Goal: Find contact information: Find contact information

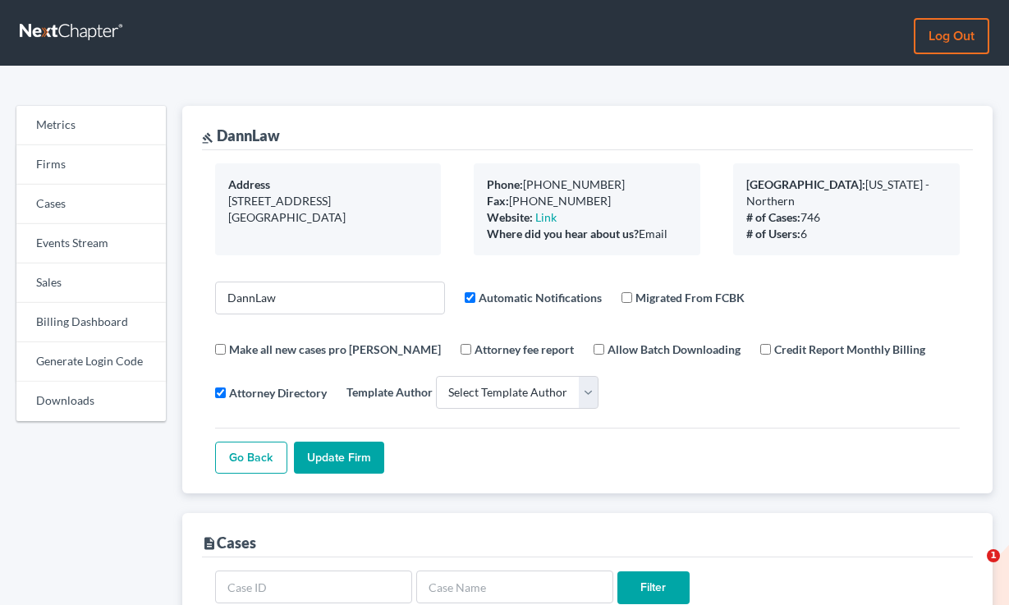
select select
click at [92, 282] on link "Sales" at bounding box center [90, 282] width 149 height 39
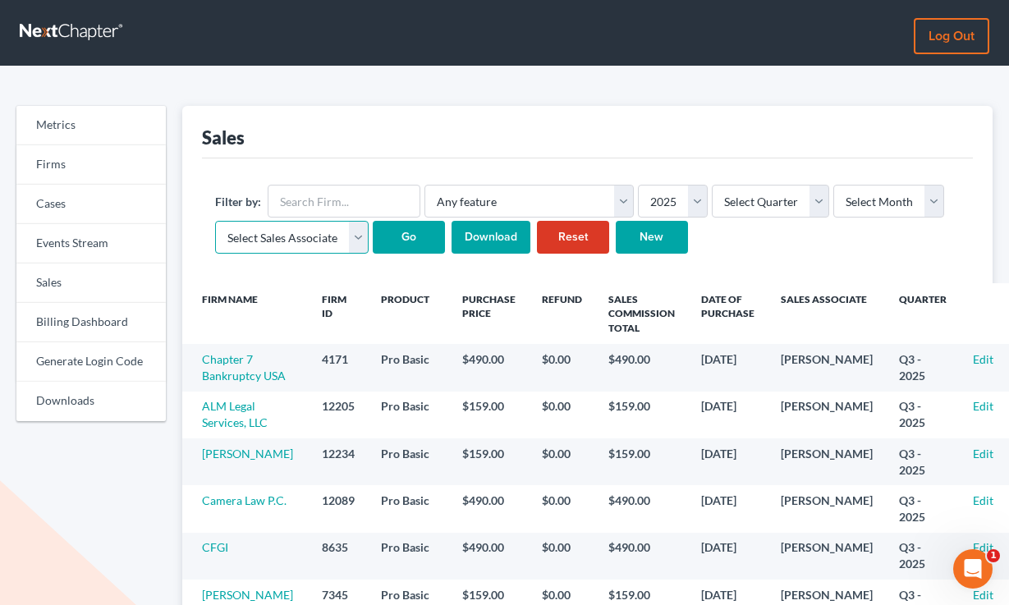
click at [330, 231] on select "Select Sales Associate Alex Seymour Over Transom Tim Shadoan" at bounding box center [291, 237] width 153 height 33
select select "7676"
click at [215, 221] on select "Select Sales Associate Alex Seymour Over Transom Tim Shadoan" at bounding box center [291, 237] width 153 height 33
click at [877, 208] on select "Select Month January February March April May June July August September Octobe…" at bounding box center [888, 201] width 111 height 33
select select "8"
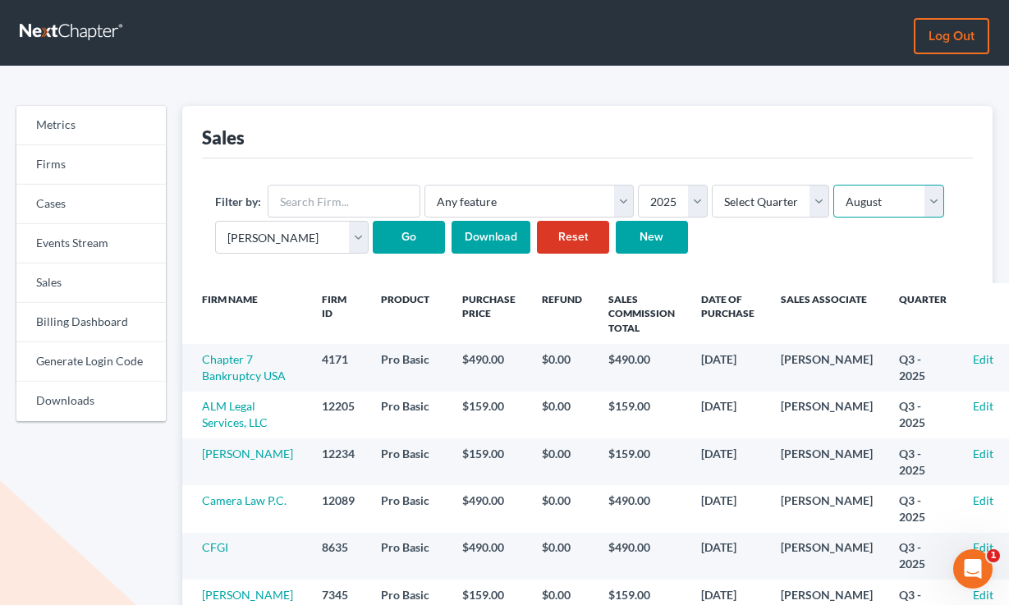
click at [833, 185] on select "Select Month January February March April May June July August September Octobe…" at bounding box center [888, 201] width 111 height 33
click at [407, 236] on input "Go" at bounding box center [409, 237] width 72 height 33
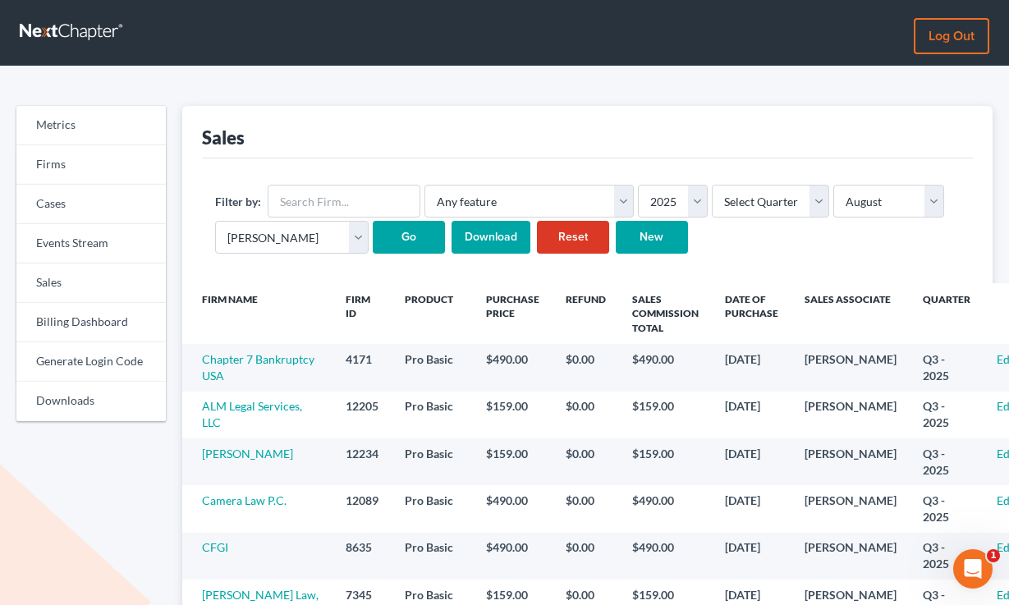
click at [506, 242] on input "Download" at bounding box center [490, 237] width 79 height 33
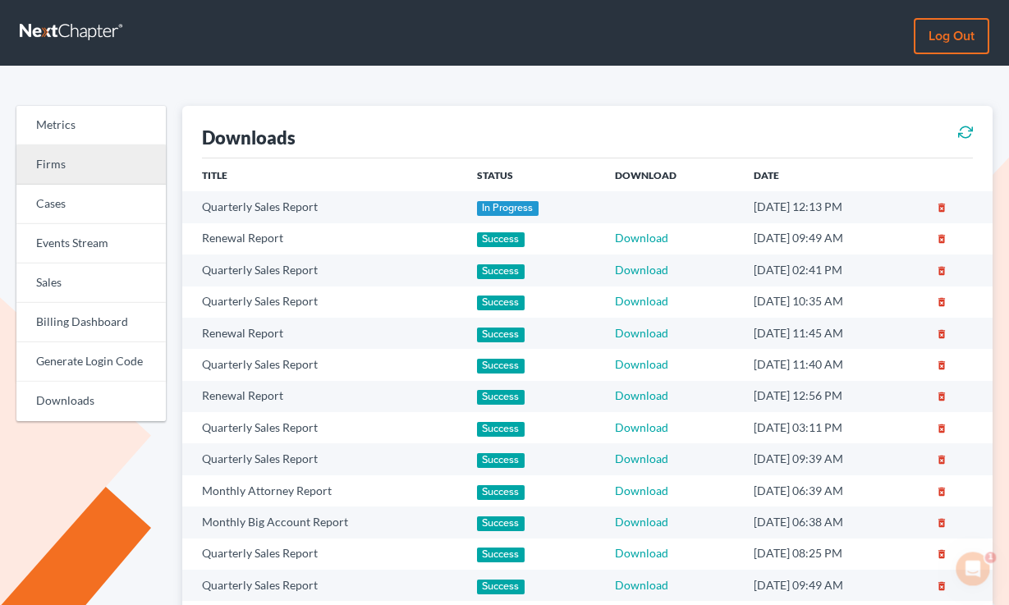
click at [66, 160] on link "Firms" at bounding box center [90, 164] width 149 height 39
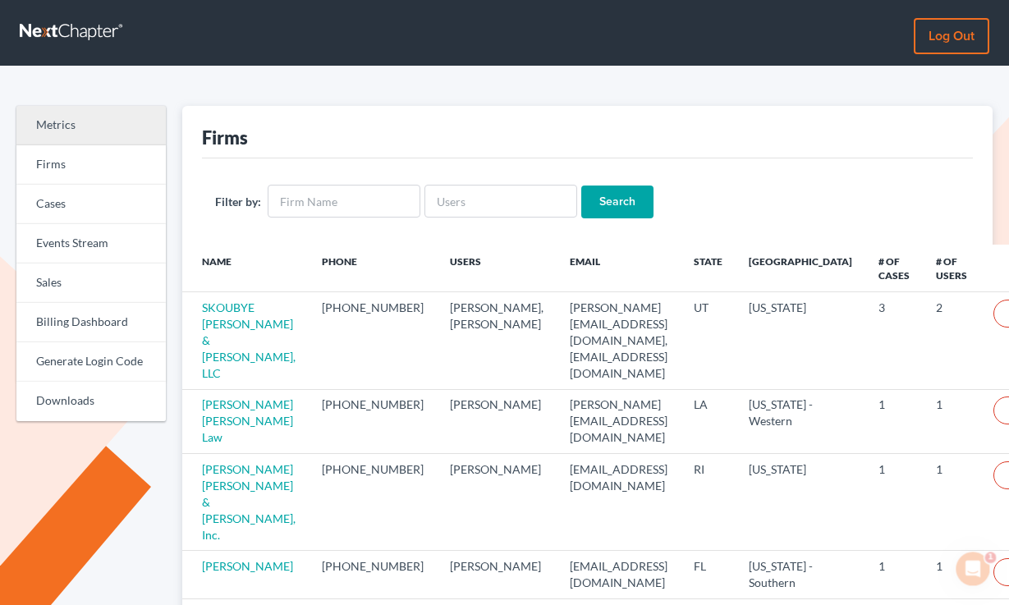
click at [66, 125] on link "Metrics" at bounding box center [90, 125] width 149 height 39
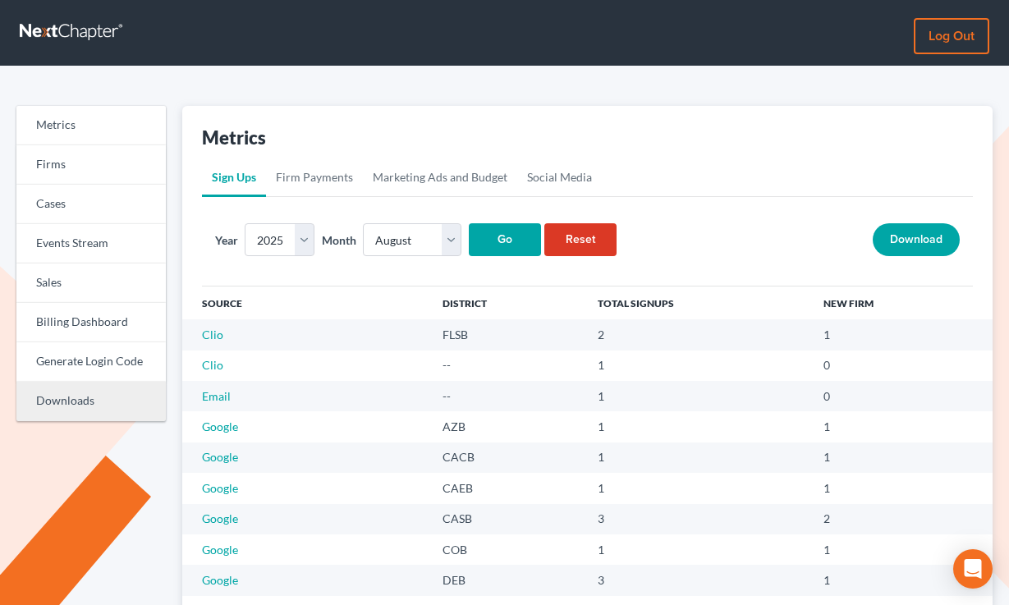
click at [64, 405] on link "Downloads" at bounding box center [90, 401] width 149 height 39
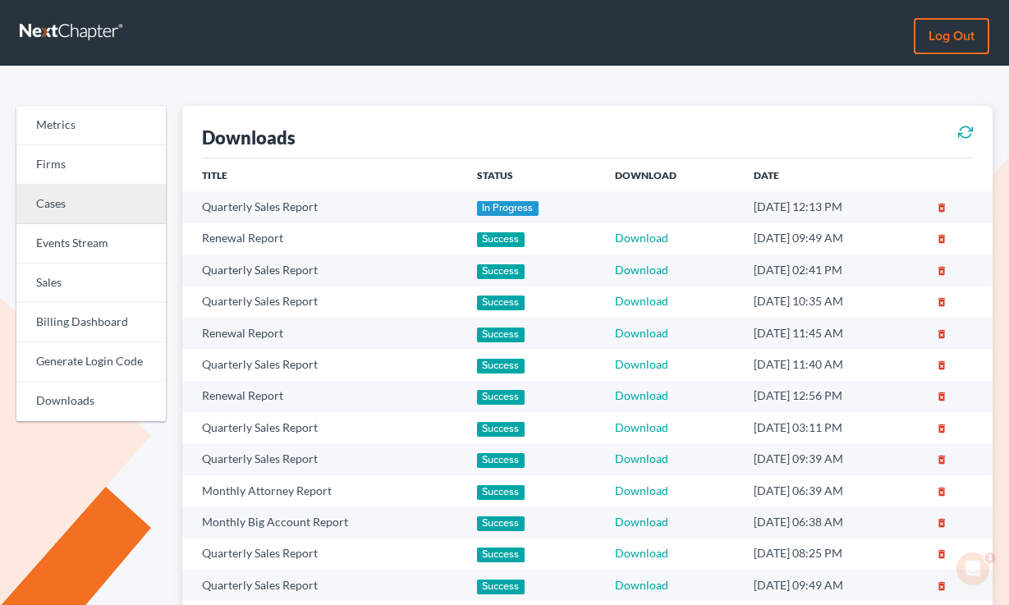
click at [62, 197] on link "Cases" at bounding box center [90, 204] width 149 height 39
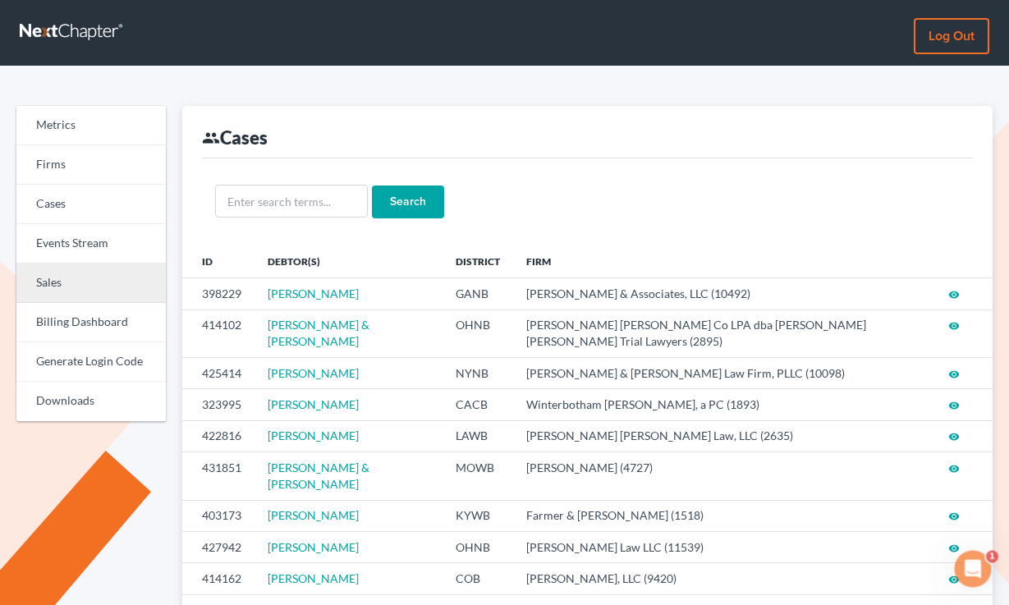
click at [71, 286] on link "Sales" at bounding box center [90, 282] width 149 height 39
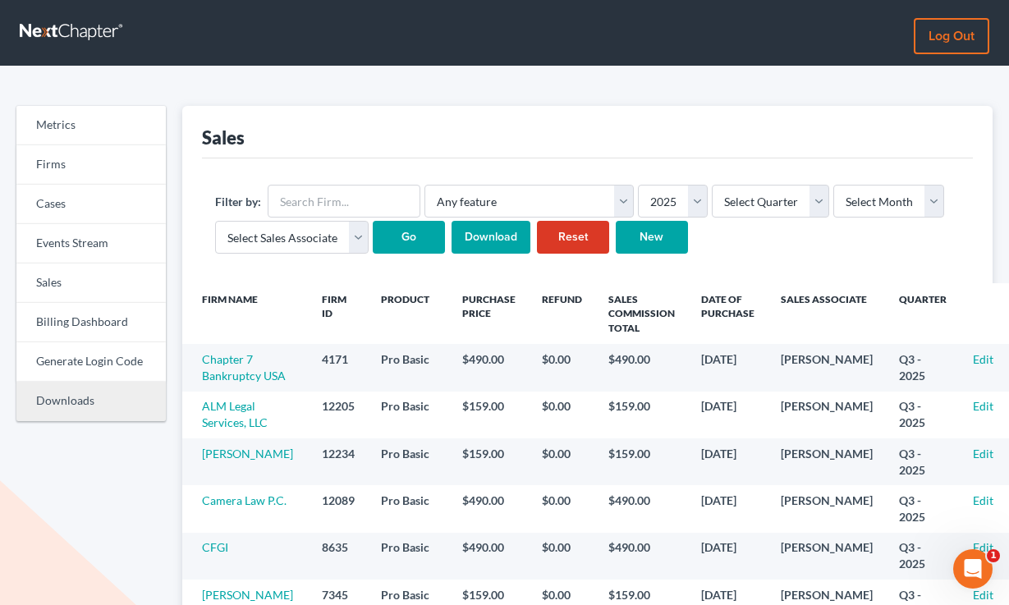
click at [64, 411] on link "Downloads" at bounding box center [90, 401] width 149 height 39
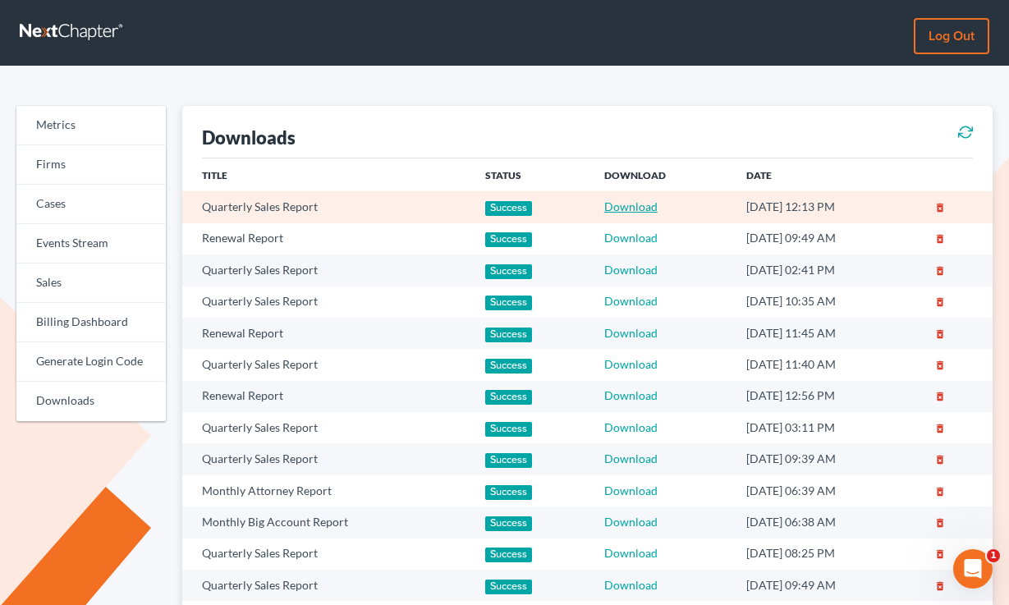
click at [612, 208] on link "Download" at bounding box center [630, 206] width 53 height 14
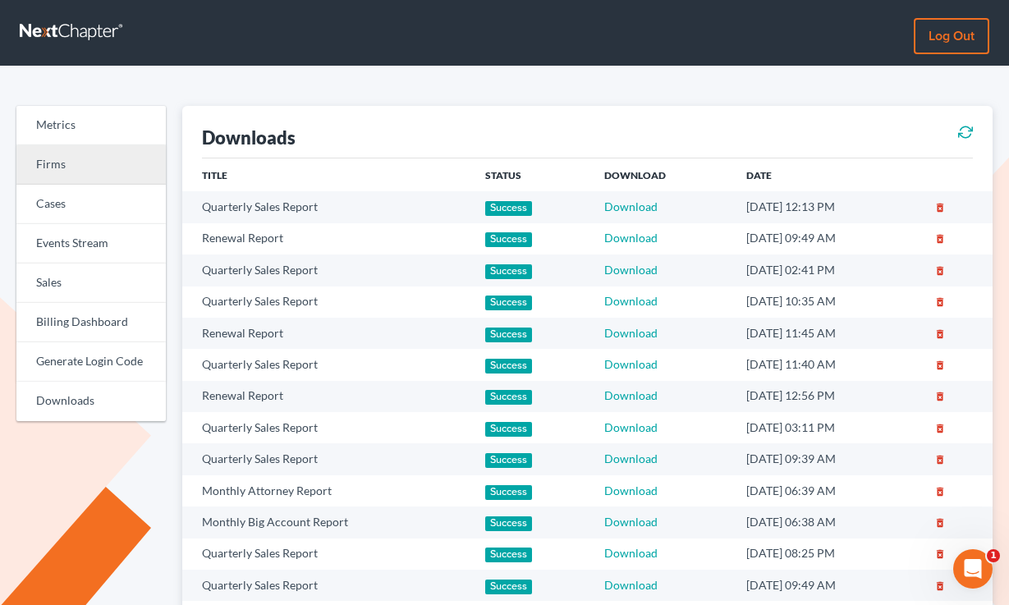
click at [38, 172] on link "Firms" at bounding box center [90, 164] width 149 height 39
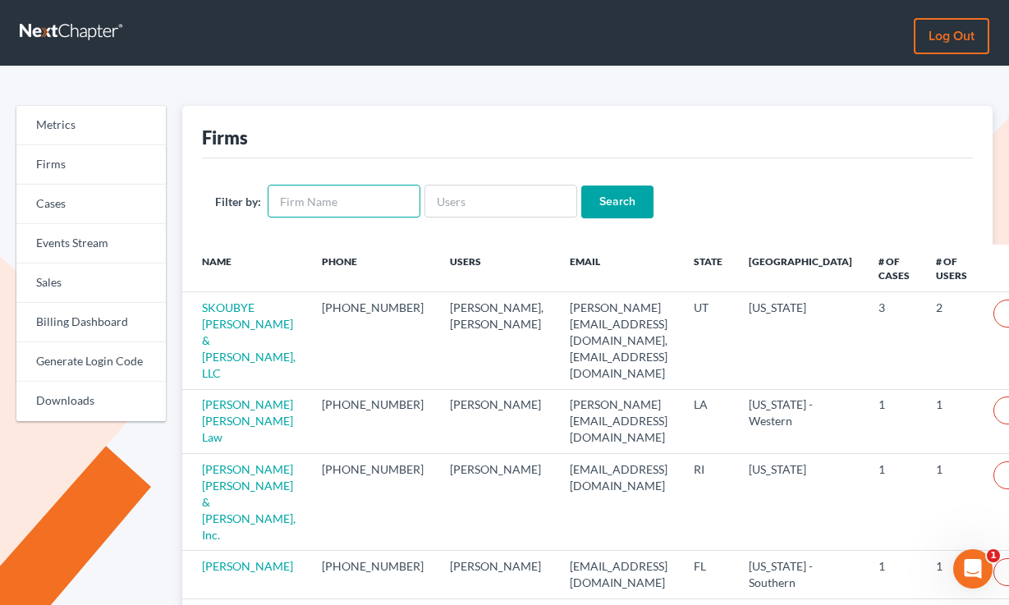
click at [341, 213] on input "text" at bounding box center [344, 201] width 153 height 33
paste input "Robberson Schroedter"
type input "Robberson Schroedter"
click at [581, 185] on input "Search" at bounding box center [617, 201] width 72 height 33
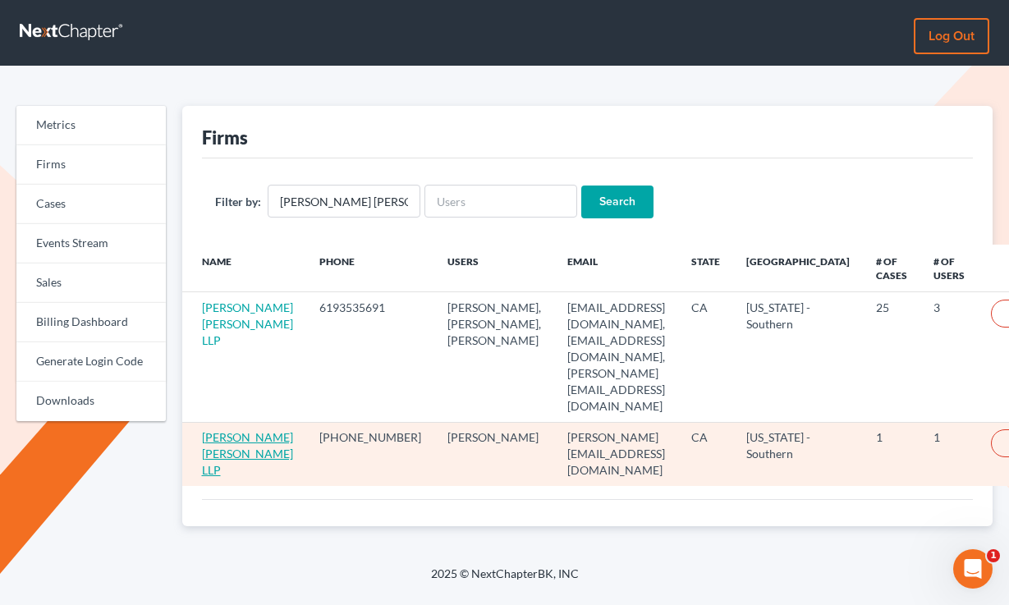
click at [210, 430] on link "[PERSON_NAME] [PERSON_NAME] LLP" at bounding box center [247, 453] width 91 height 47
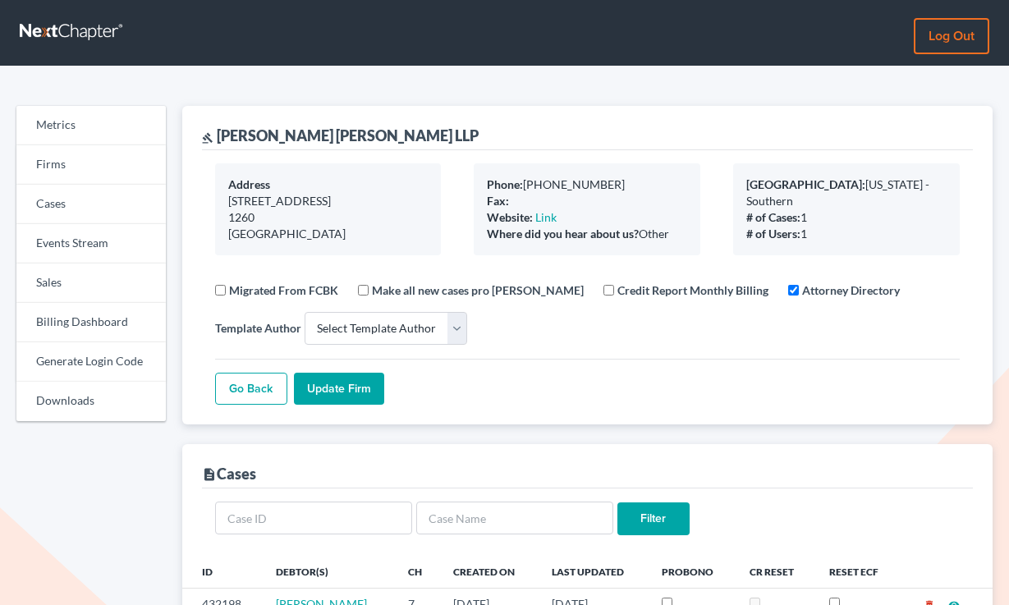
select select
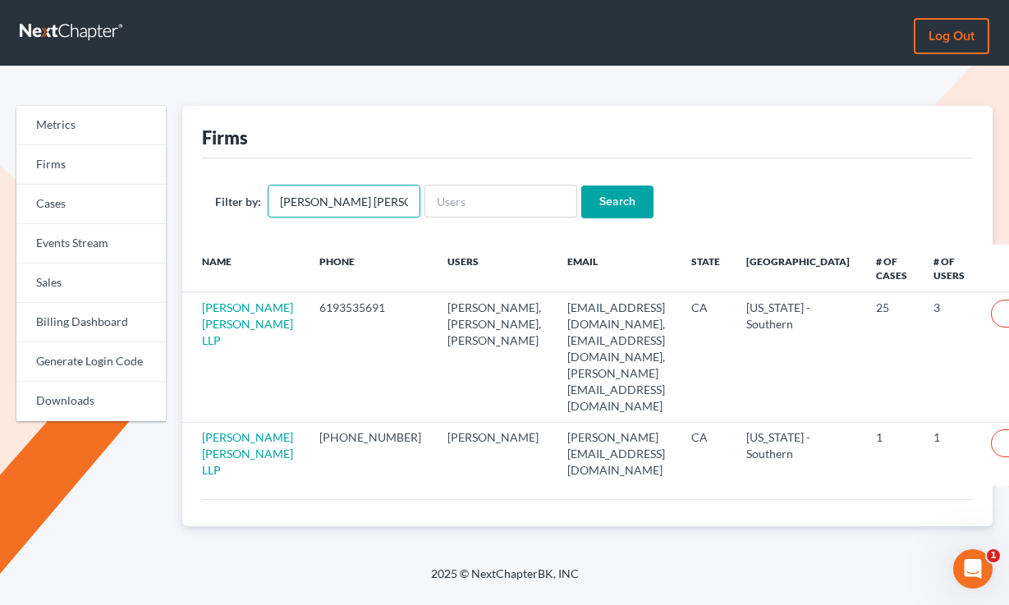
click at [328, 187] on input "[PERSON_NAME] [PERSON_NAME]" at bounding box center [344, 201] width 153 height 33
paste input "The Law Offices of Cain & Cain"
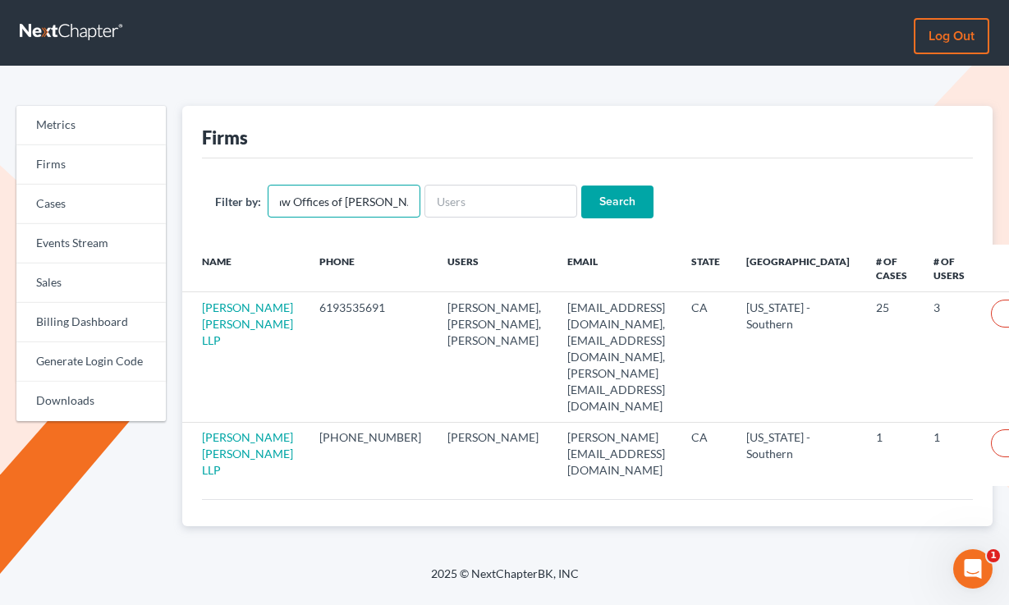
type input "The Law Offices of Cain & Cain"
click at [581, 185] on input "Search" at bounding box center [617, 201] width 72 height 33
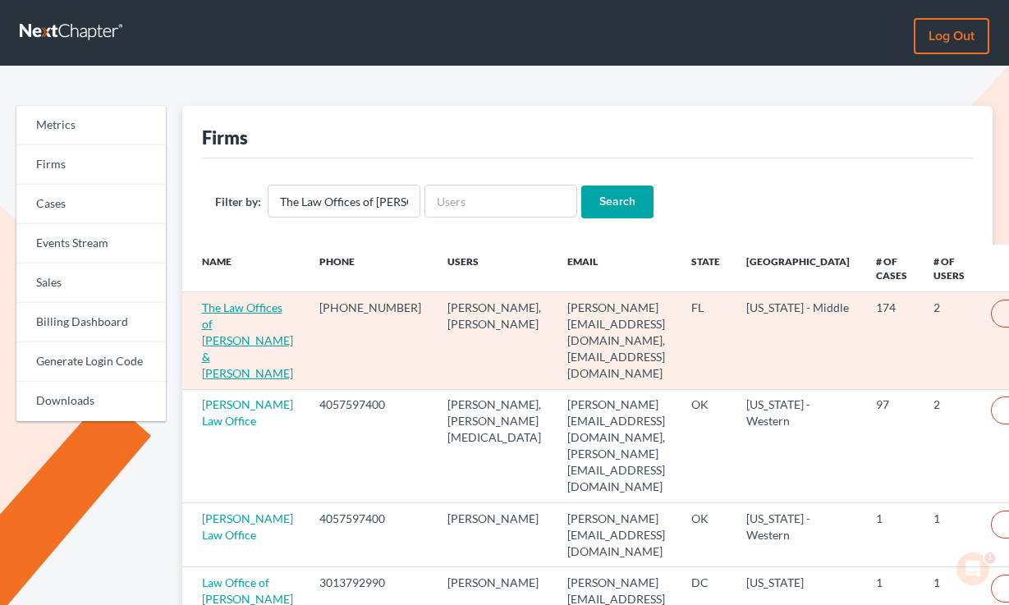
click at [240, 324] on link "The Law Offices of [PERSON_NAME] & [PERSON_NAME]" at bounding box center [247, 340] width 91 height 80
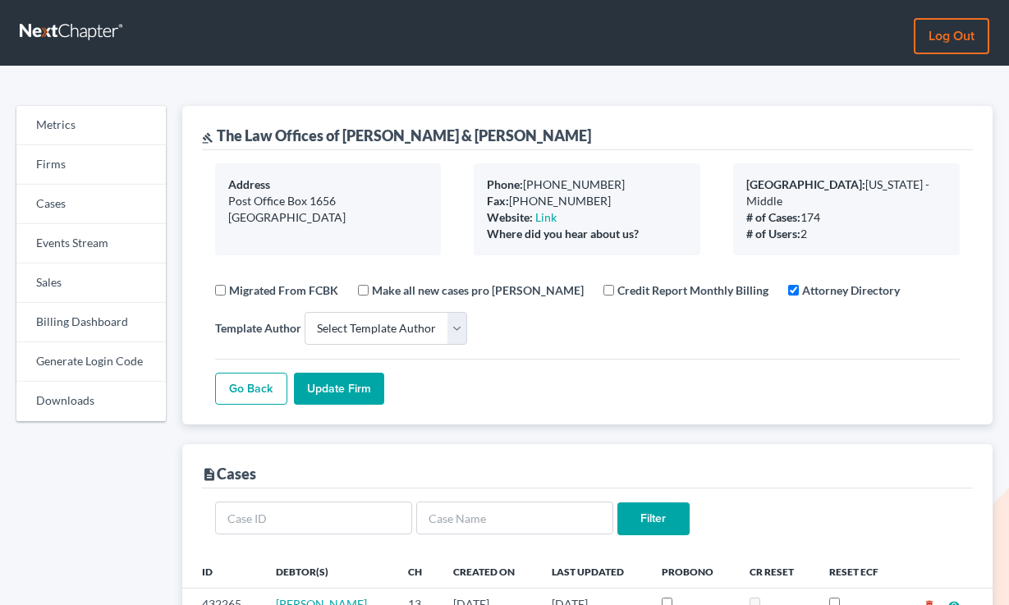
select select
click at [71, 318] on link "Billing Dashboard" at bounding box center [90, 322] width 149 height 39
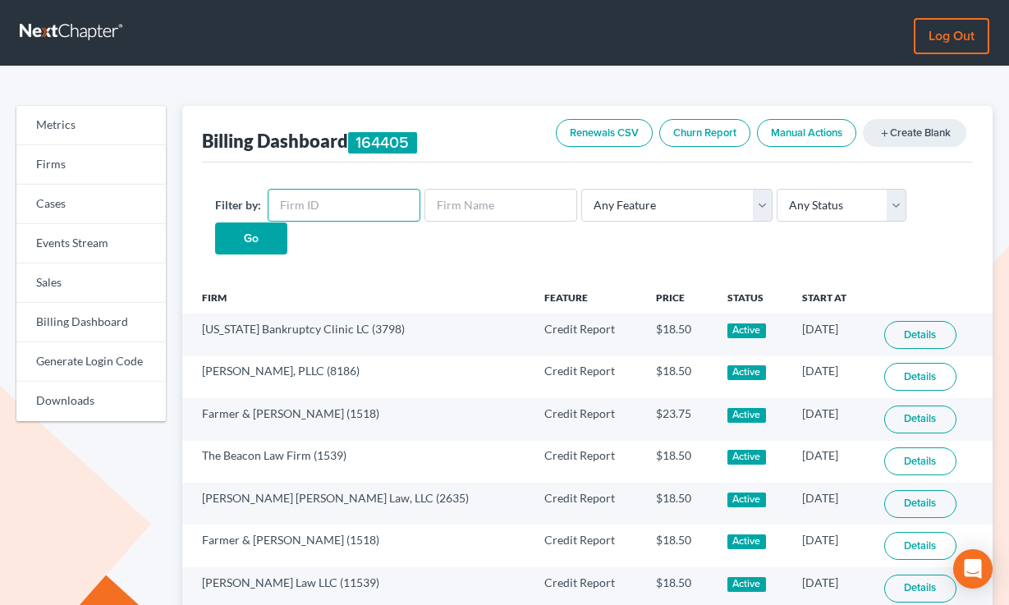
click at [321, 205] on input "text" at bounding box center [344, 205] width 153 height 33
paste input "763"
type input "763"
click at [215, 222] on input "Go" at bounding box center [251, 238] width 72 height 33
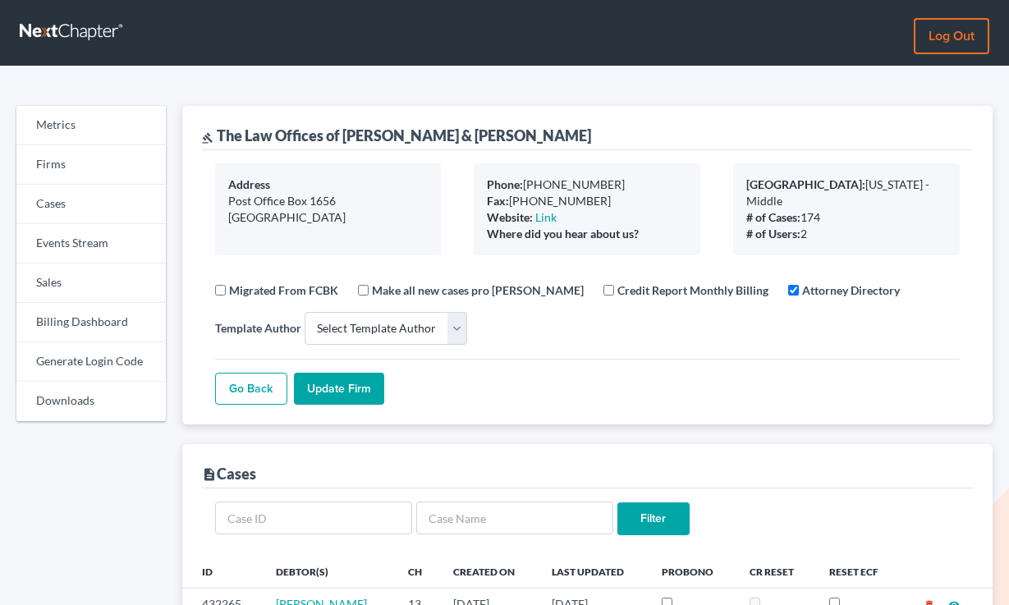
select select
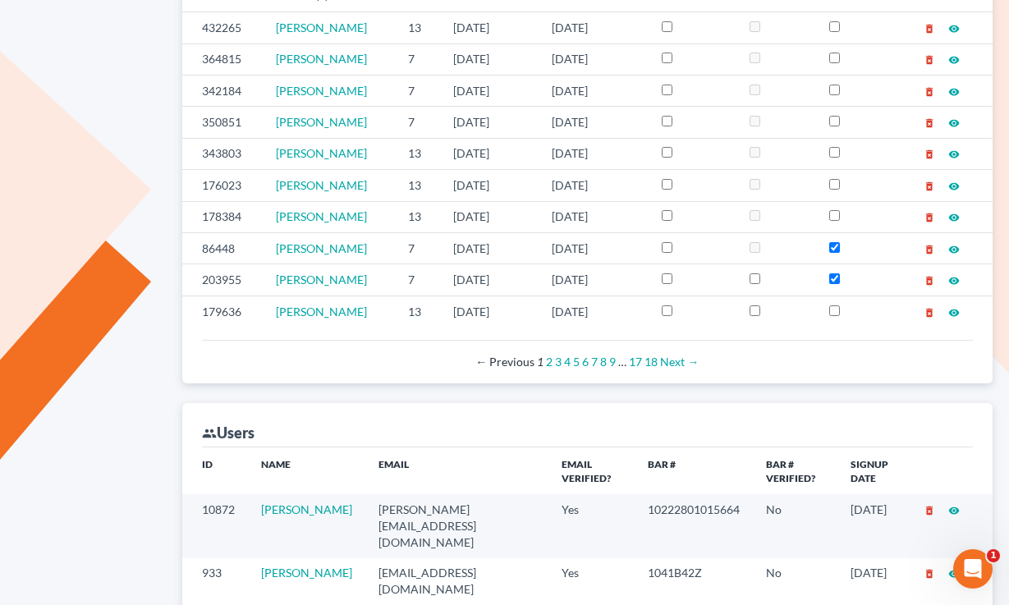
scroll to position [716, 0]
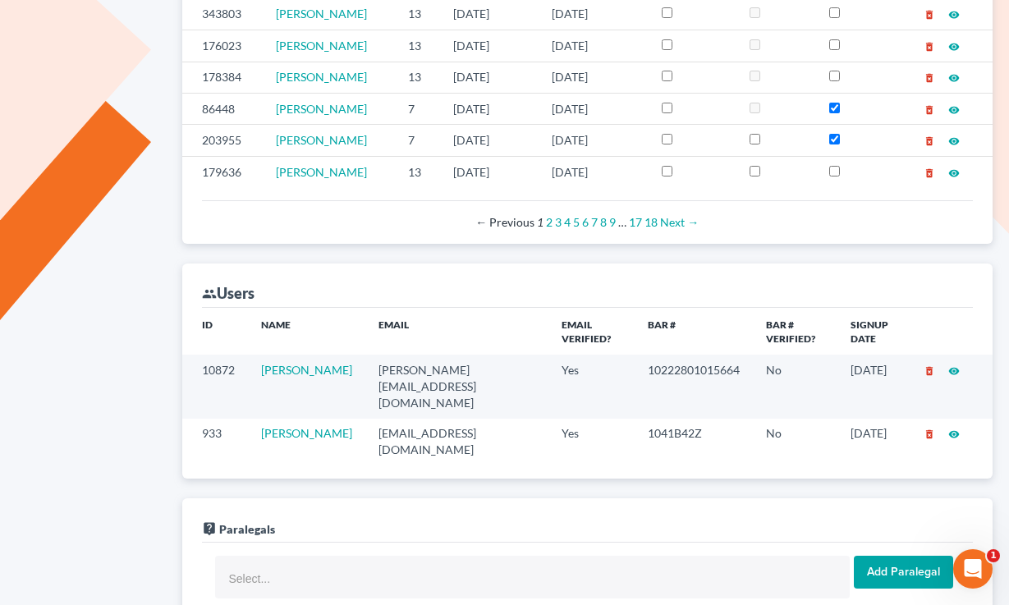
click at [414, 376] on td "melissa@riseuplegal.com" at bounding box center [457, 386] width 184 height 63
copy td "melissa@riseuplegal.com"
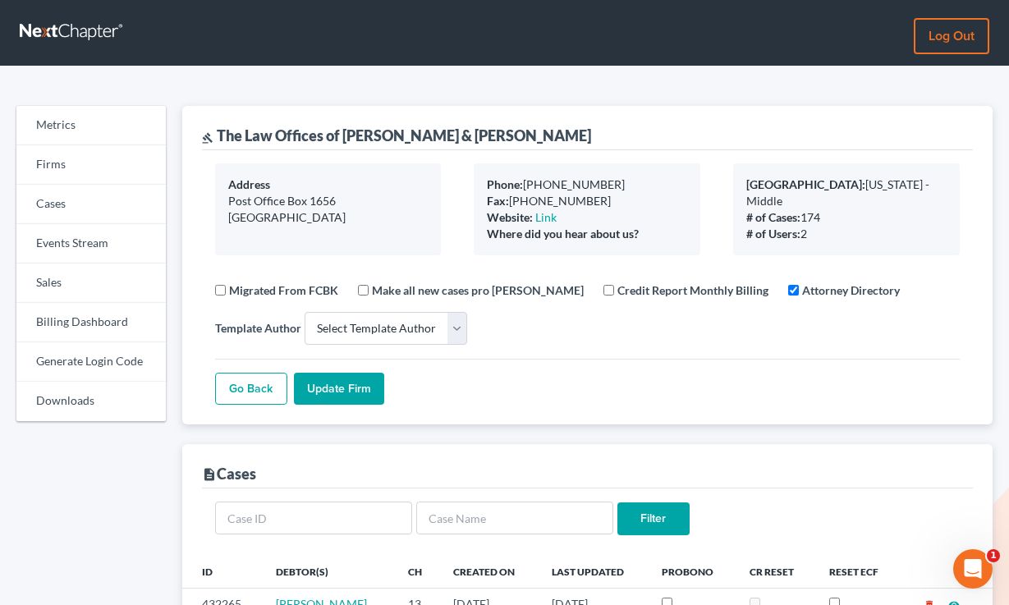
click at [615, 345] on div "Migrated From FCBK Make all new cases pro bono Credit Report Monthly Billing At…" at bounding box center [587, 306] width 745 height 77
